Goal: Check status: Check status

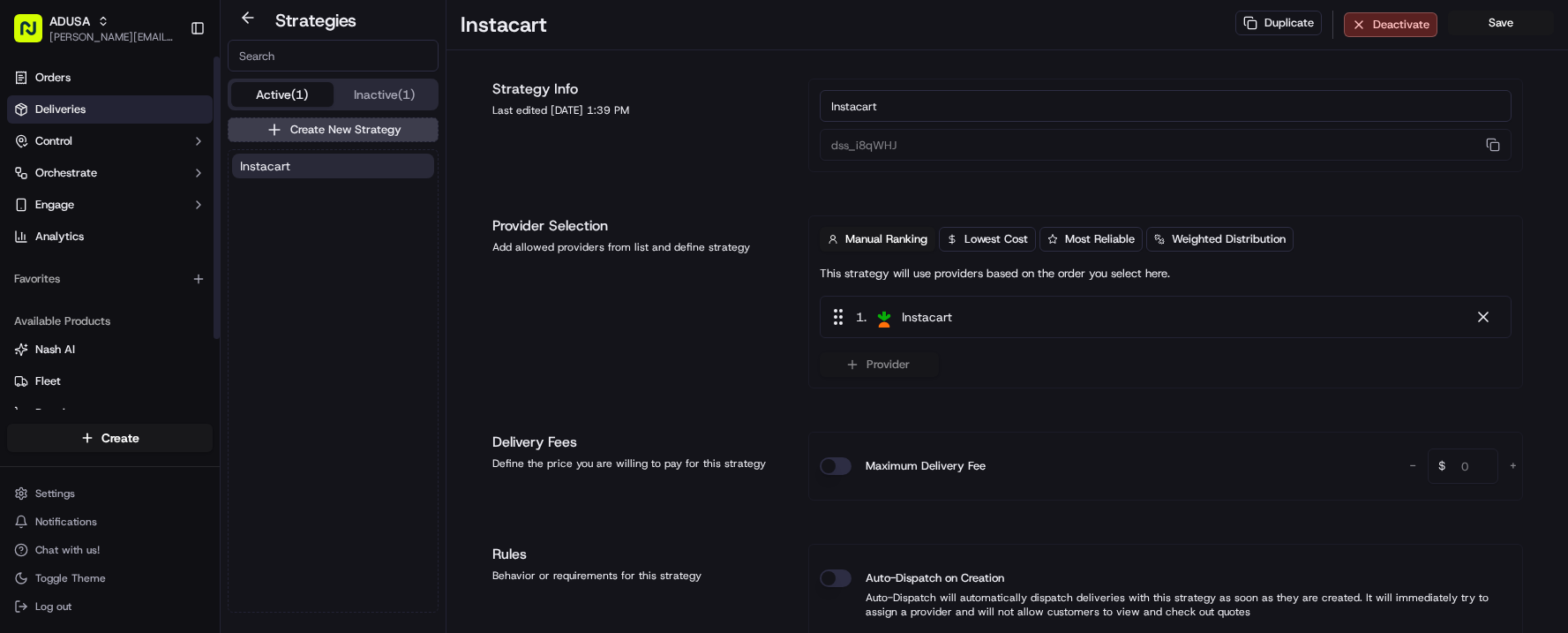
click at [96, 105] on link "Deliveries" at bounding box center [110, 109] width 205 height 28
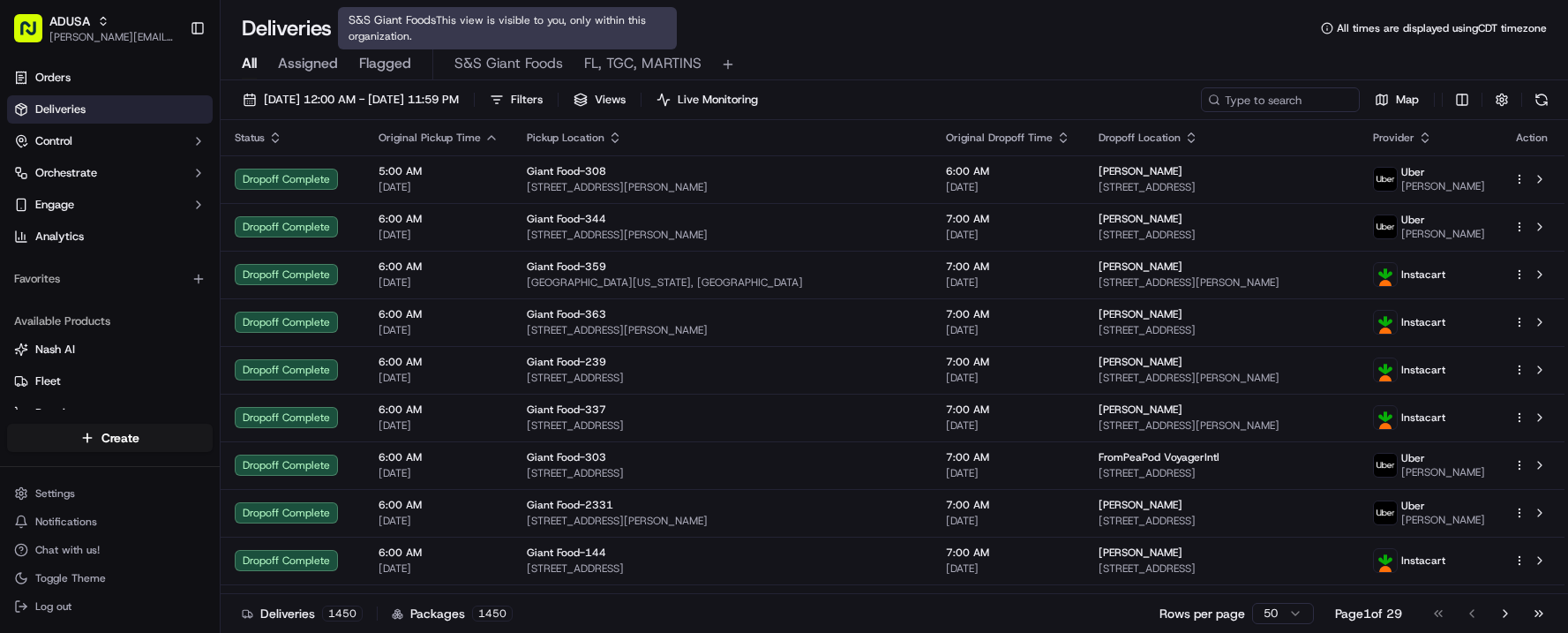
click at [514, 63] on span "S&S Giant Foods" at bounding box center [508, 63] width 109 height 21
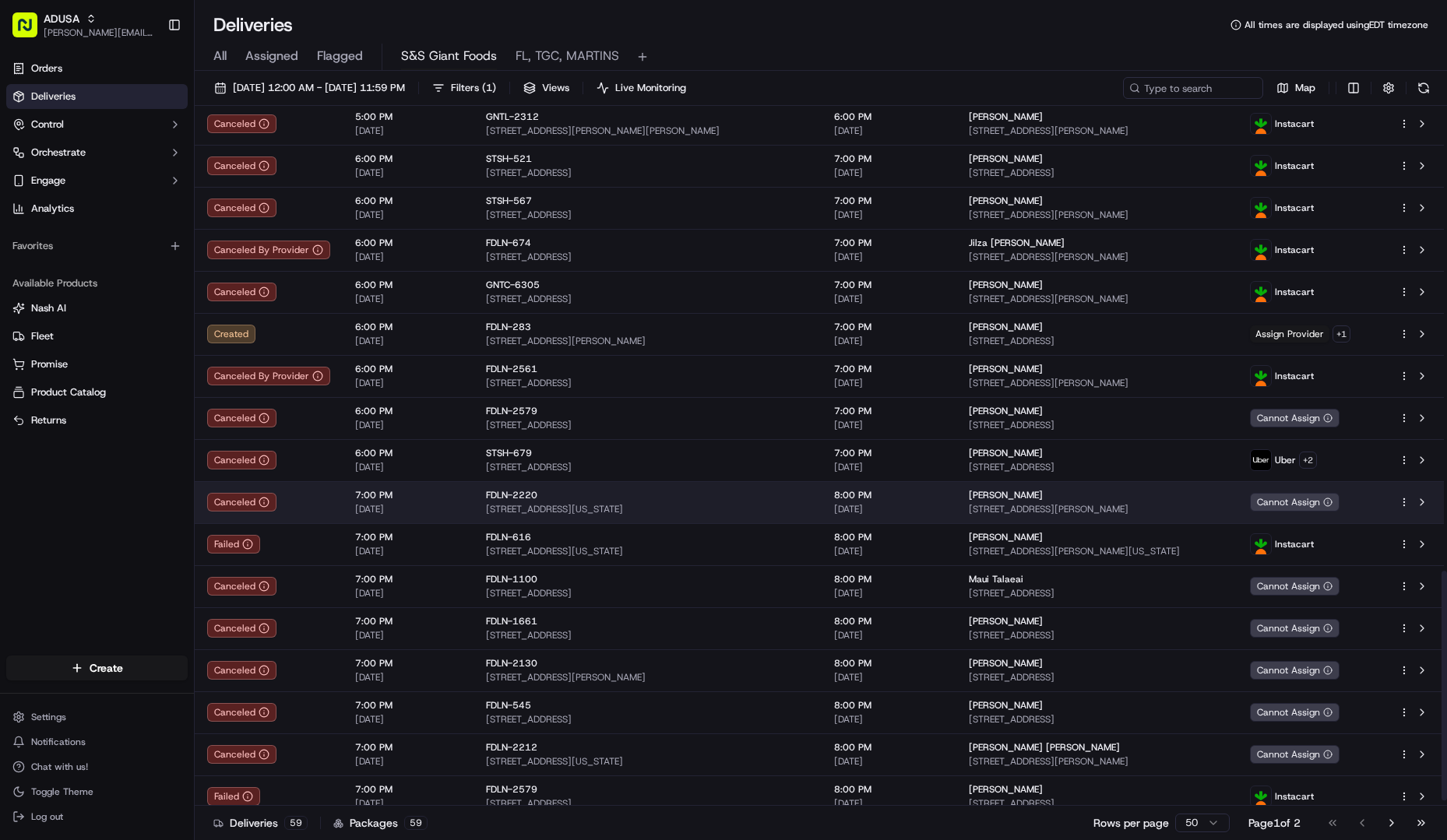
scroll to position [1433, 0]
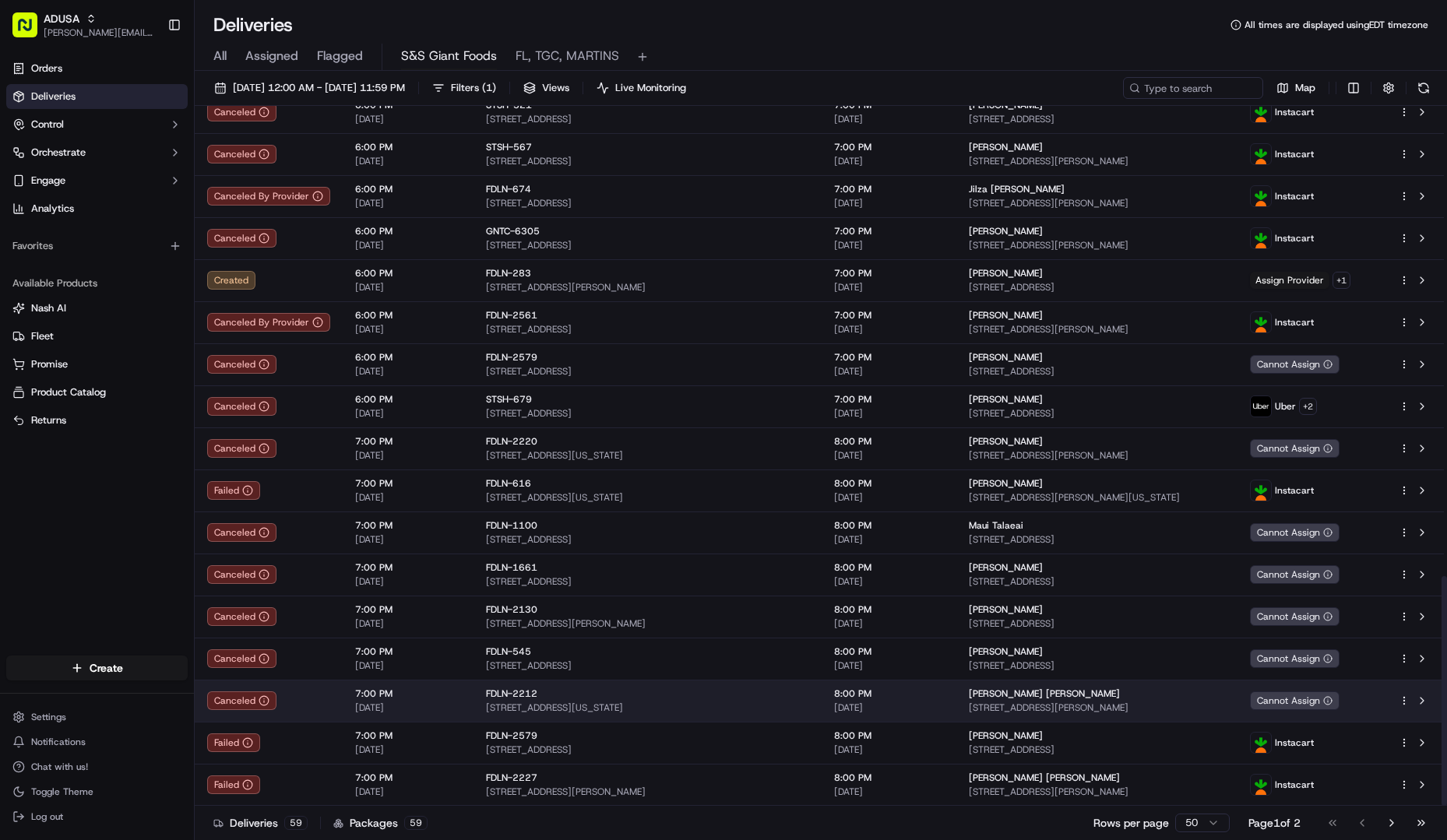
click at [345, 557] on td "7:00 PM [DATE]" at bounding box center [408, 700] width 131 height 42
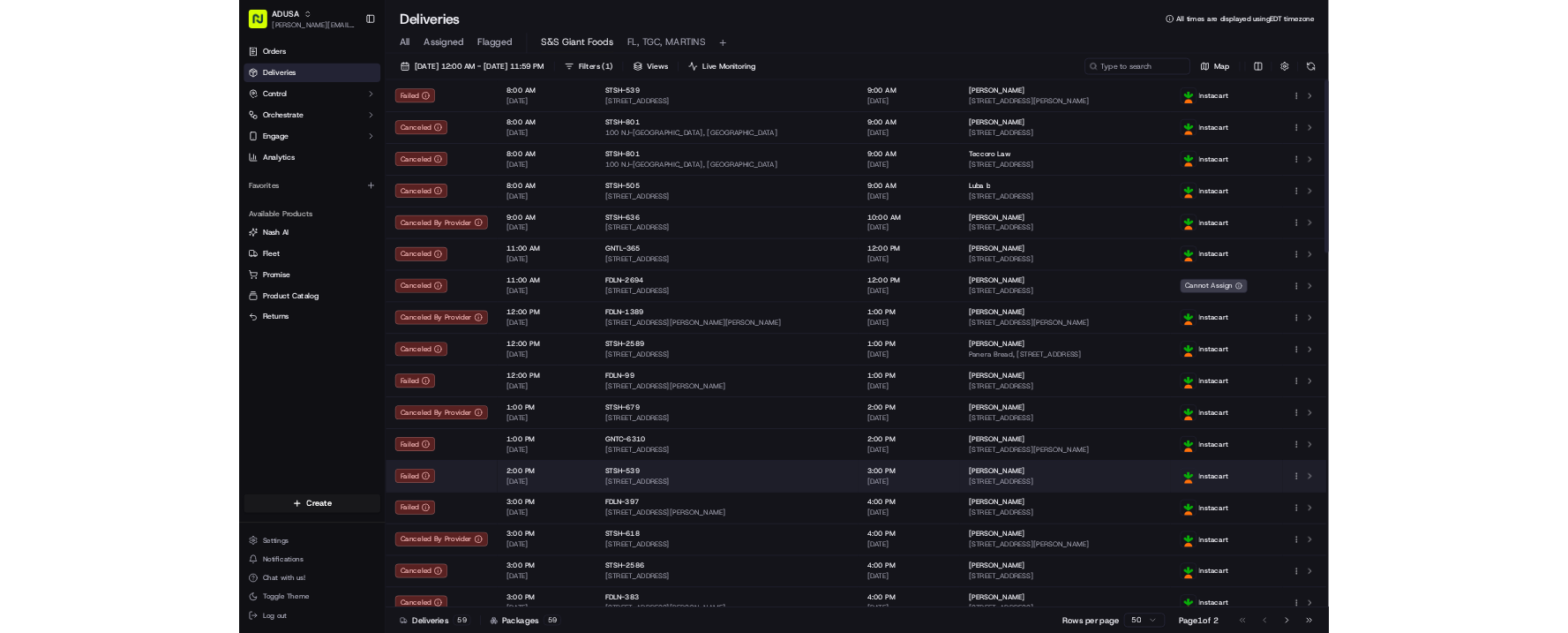
scroll to position [0, 0]
